Goal: Information Seeking & Learning: Learn about a topic

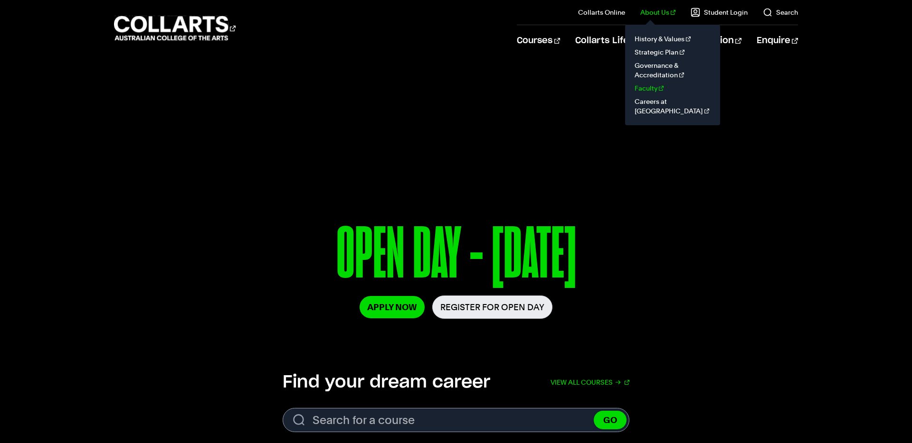
click at [657, 87] on link "Faculty" at bounding box center [672, 88] width 80 height 13
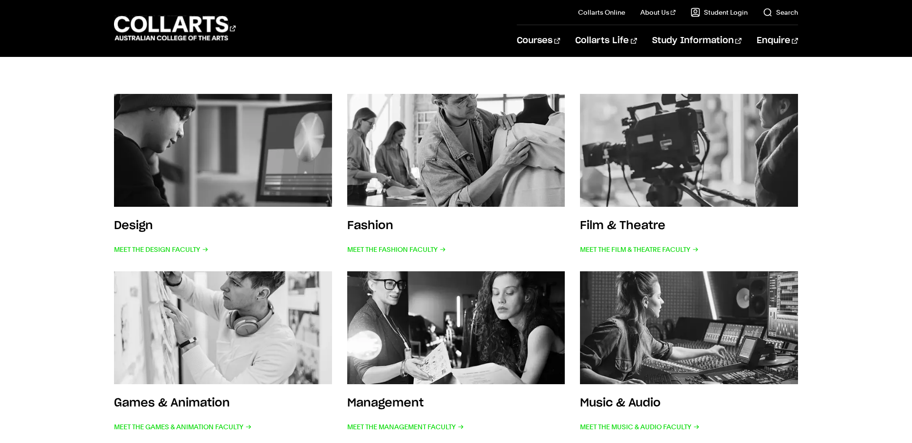
scroll to position [151, 0]
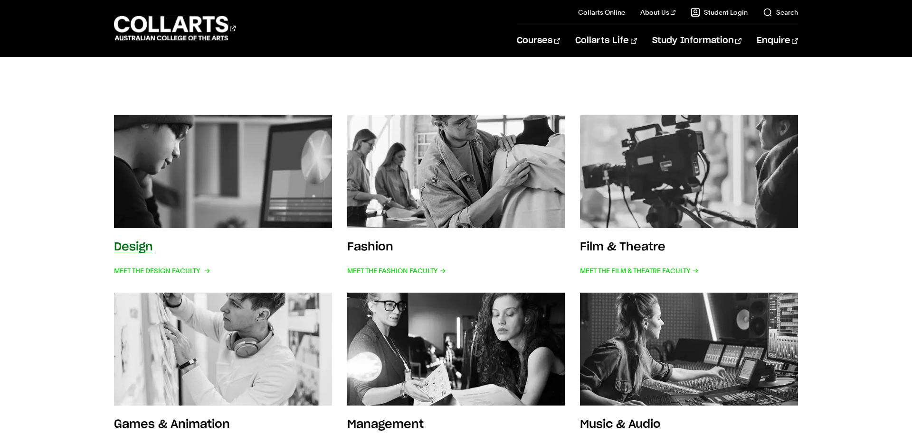
click at [237, 190] on img at bounding box center [223, 172] width 240 height 124
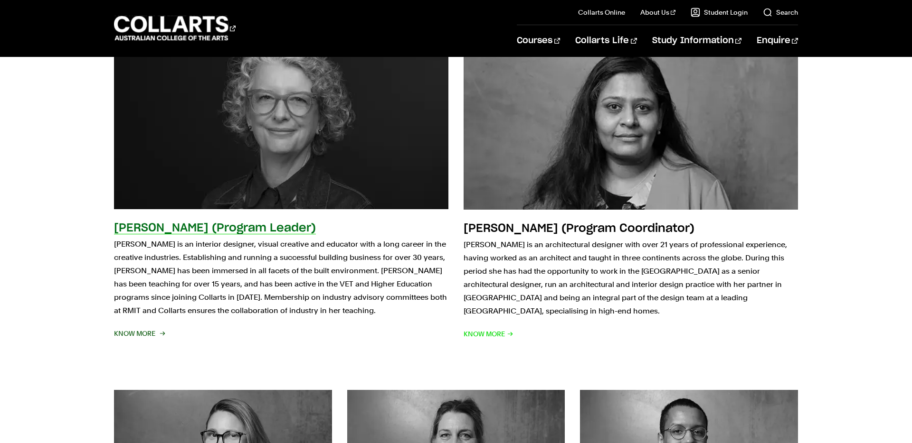
scroll to position [1729, 0]
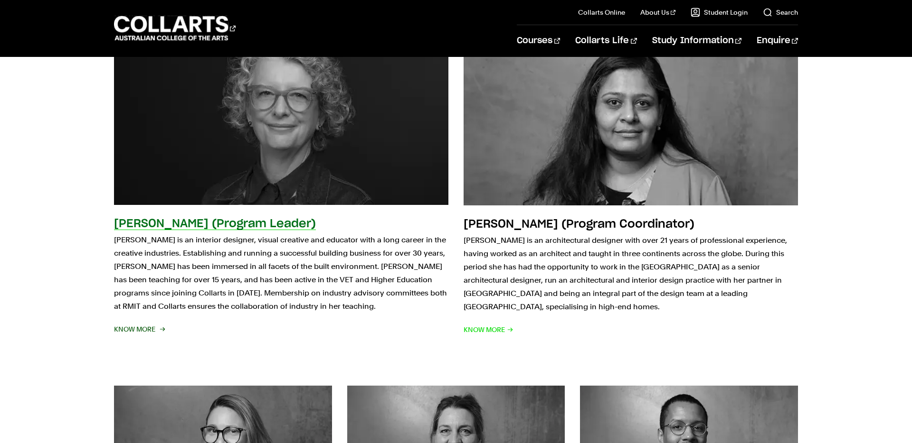
click at [144, 323] on span "Know More" at bounding box center [139, 329] width 50 height 13
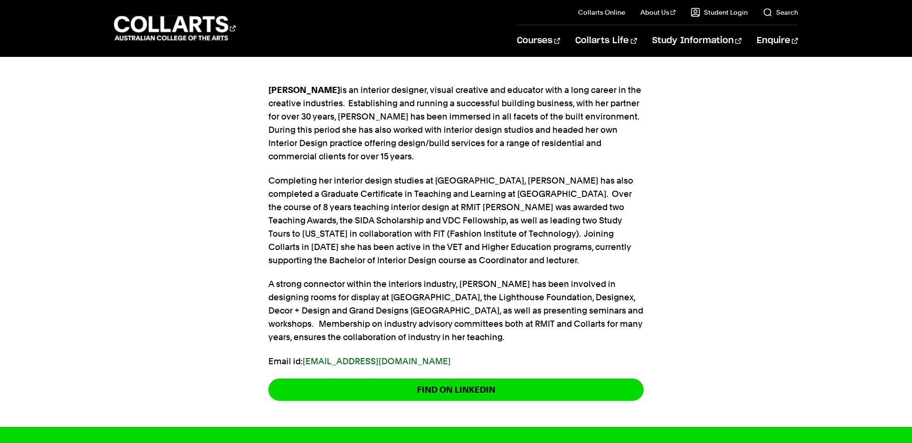
scroll to position [306, 0]
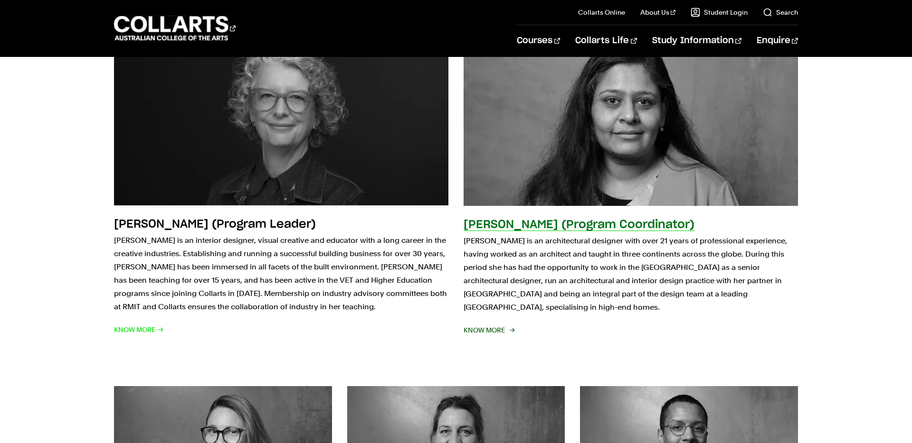
click at [561, 219] on h2 "[PERSON_NAME] (Program Coordinator)" at bounding box center [578, 224] width 231 height 11
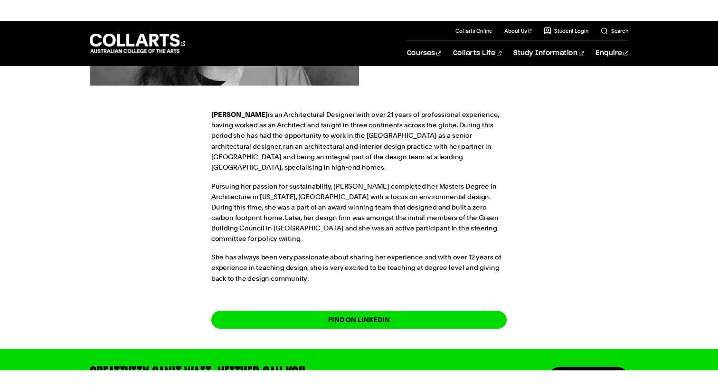
scroll to position [281, 0]
